Goal: Task Accomplishment & Management: Manage account settings

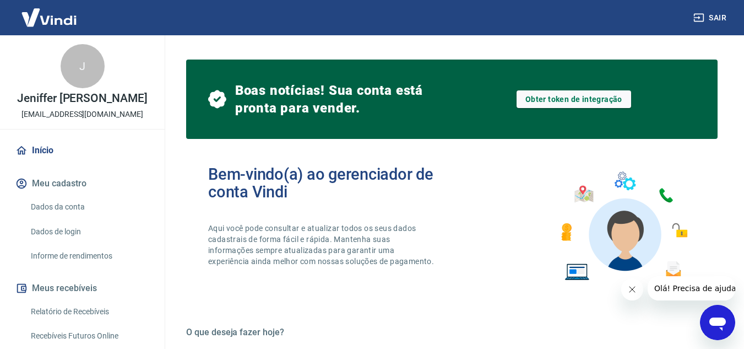
scroll to position [240, 0]
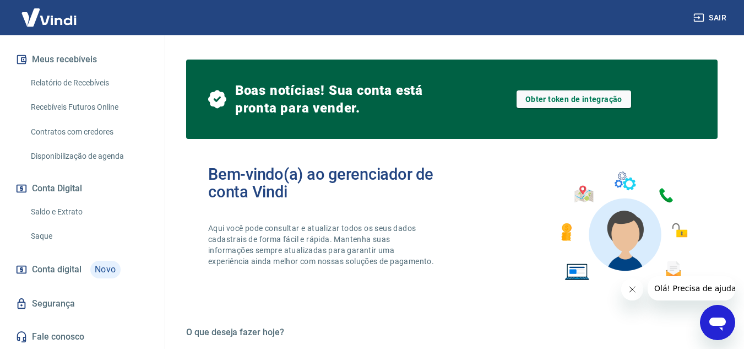
click at [82, 268] on link "Conta digital Novo" at bounding box center [82, 269] width 138 height 26
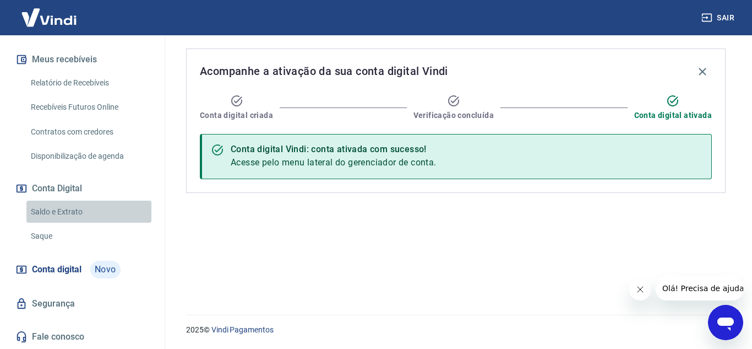
click at [94, 206] on link "Saldo e Extrato" at bounding box center [88, 211] width 125 height 23
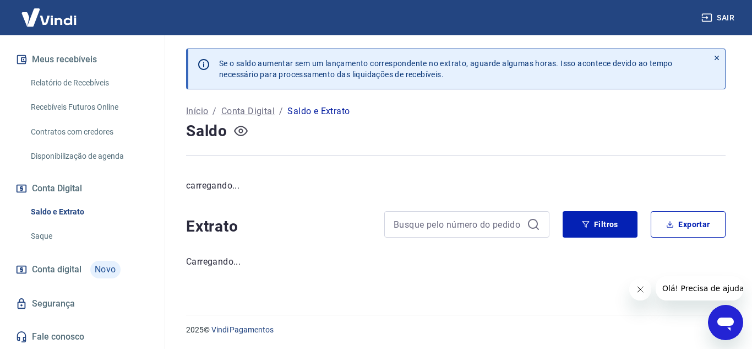
click at [241, 130] on icon "button" at bounding box center [241, 131] width 14 height 14
click at [242, 132] on icon "button" at bounding box center [241, 131] width 14 height 14
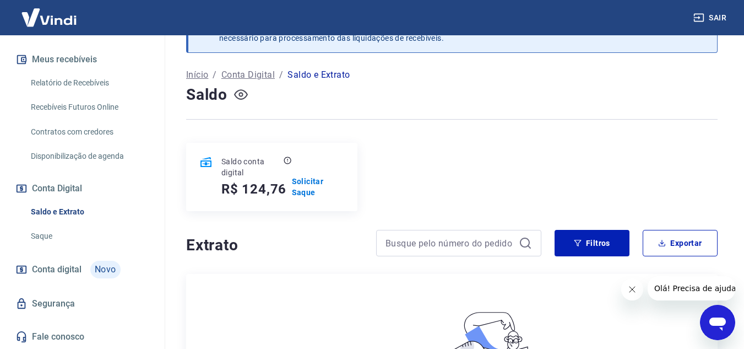
scroll to position [35, 0]
click at [305, 187] on p "Solicitar Saque" at bounding box center [318, 188] width 52 height 22
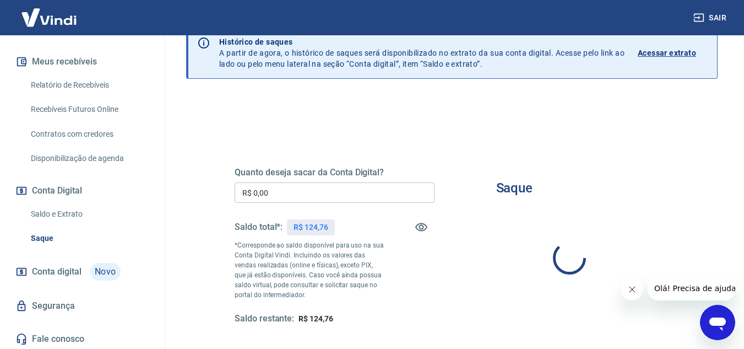
scroll to position [230, 0]
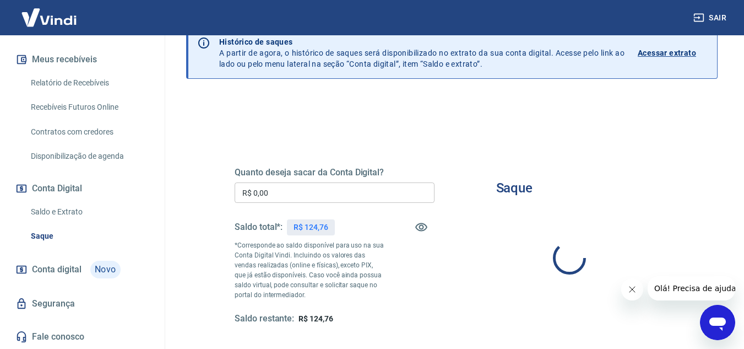
click at [311, 227] on p "R$ 124,76" at bounding box center [311, 227] width 35 height 12
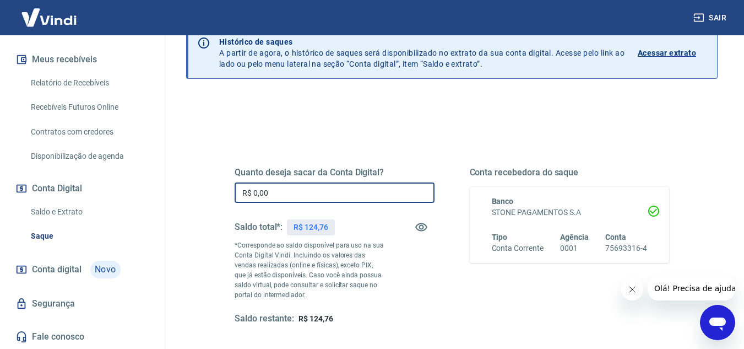
click at [306, 198] on input "R$ 0,00" at bounding box center [335, 192] width 200 height 20
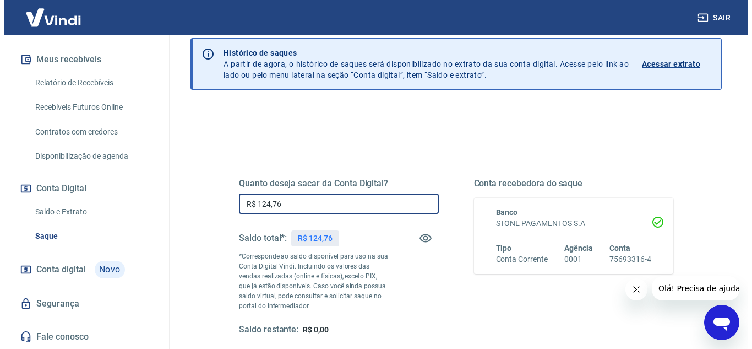
scroll to position [206, 0]
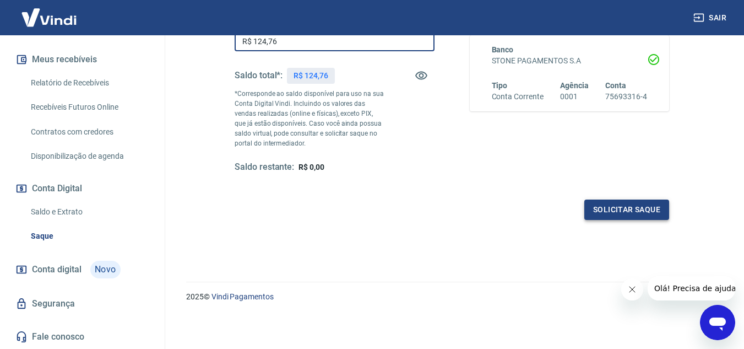
type input "R$ 124,76"
click at [634, 215] on button "Solicitar saque" at bounding box center [626, 209] width 85 height 20
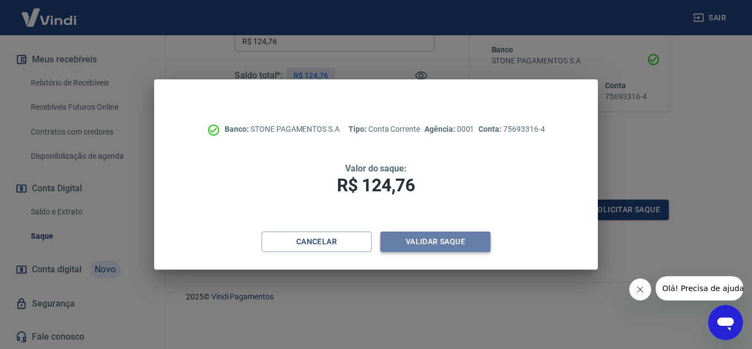
click at [415, 251] on button "Validar saque" at bounding box center [436, 241] width 110 height 20
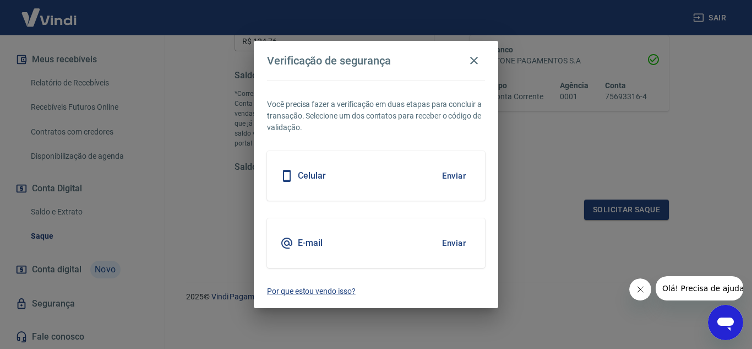
click at [453, 180] on button "Enviar" at bounding box center [454, 175] width 36 height 23
click at [446, 174] on button "Enviar" at bounding box center [454, 175] width 36 height 23
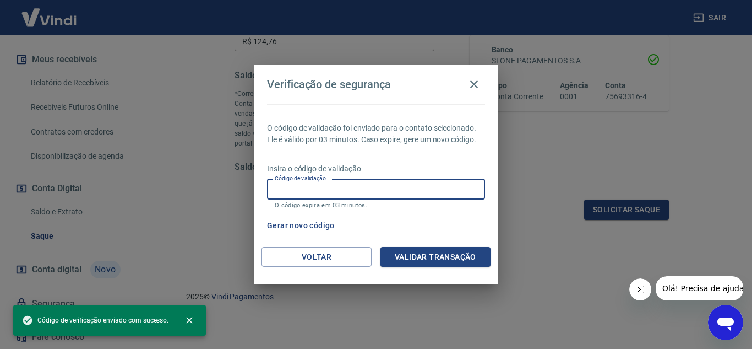
click at [437, 187] on input "Código de validação" at bounding box center [376, 189] width 218 height 20
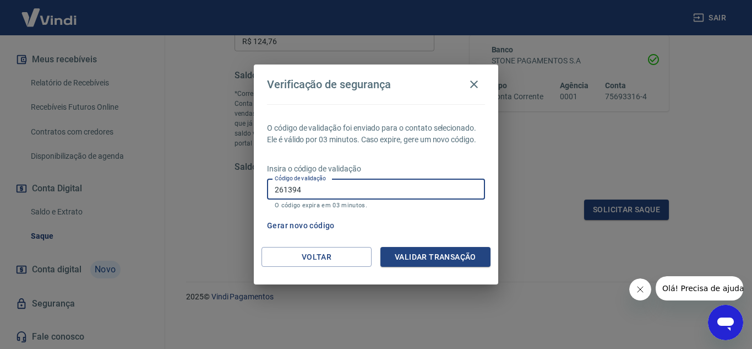
type input "261394"
click at [459, 252] on button "Validar transação" at bounding box center [436, 257] width 110 height 20
